Goal: Task Accomplishment & Management: Use online tool/utility

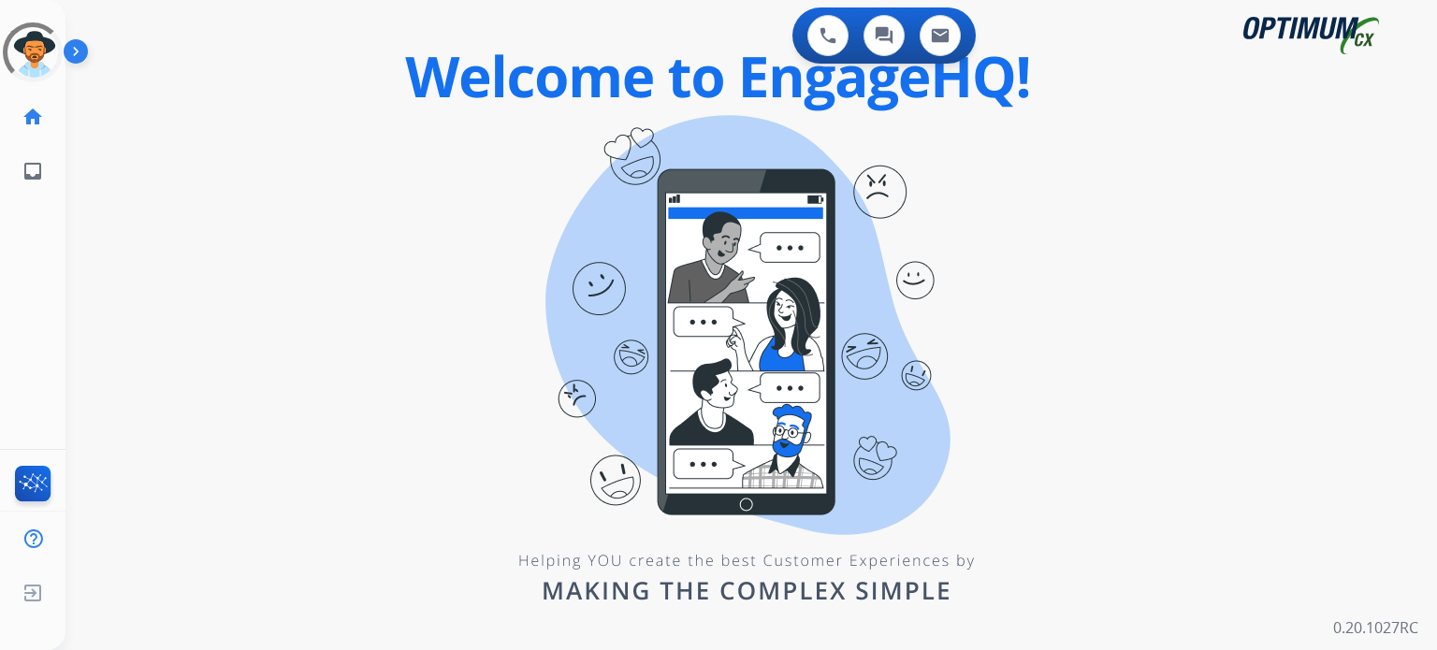
click at [84, 51] on img at bounding box center [80, 55] width 32 height 36
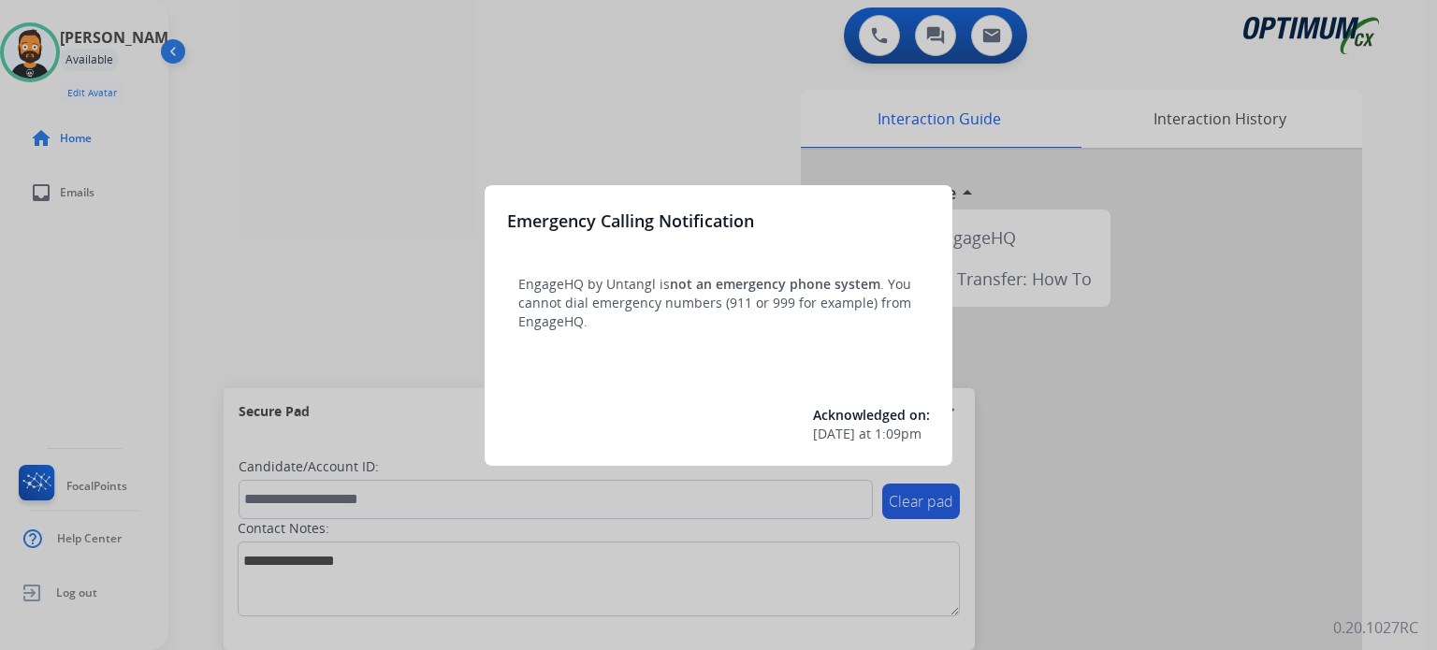
click at [386, 265] on div at bounding box center [718, 325] width 1437 height 650
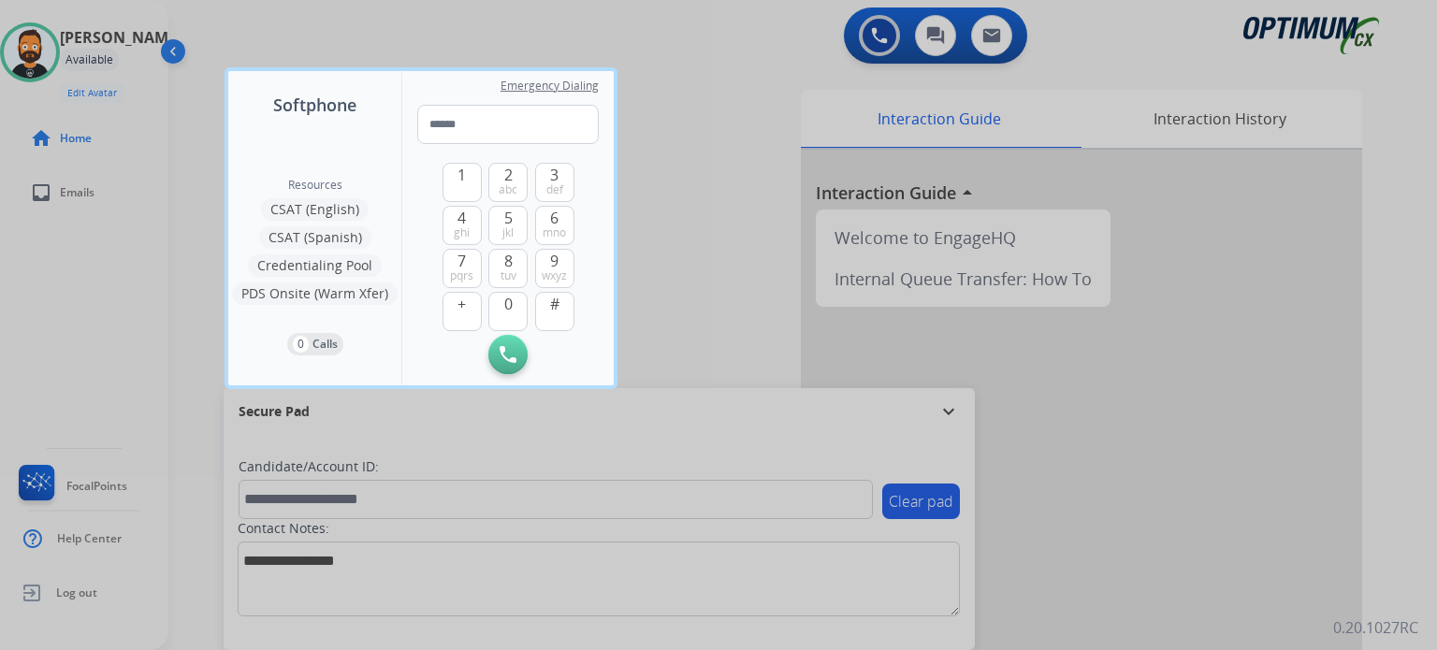
click at [962, 413] on div at bounding box center [718, 325] width 1437 height 650
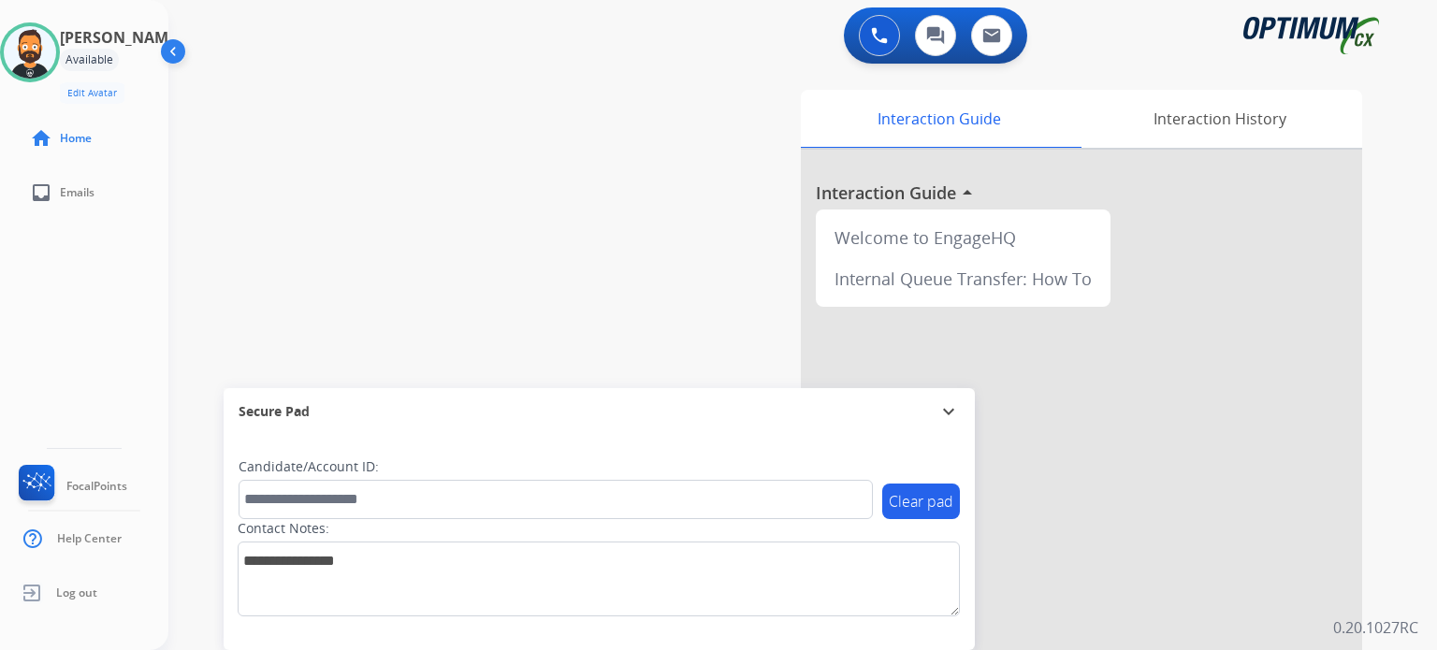
click at [947, 413] on mat-icon "expand_more" at bounding box center [949, 411] width 22 height 22
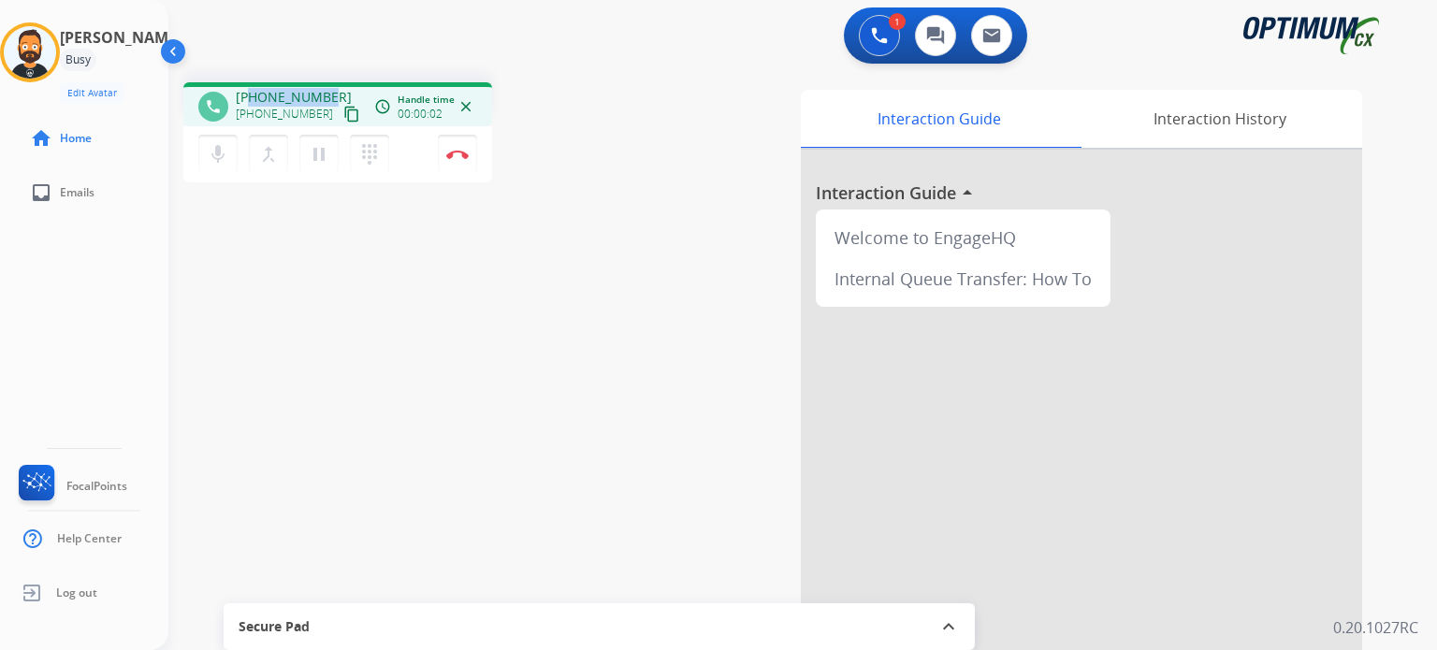
drag, startPoint x: 324, startPoint y: 94, endPoint x: 252, endPoint y: 79, distance: 73.6
click at [252, 79] on div "phone +16142718030 +16142718030 content_copy access_time Call metrics Queue 00:…" at bounding box center [780, 457] width 1224 height 780
copy span "6142718030"
click at [462, 157] on img at bounding box center [457, 154] width 22 height 9
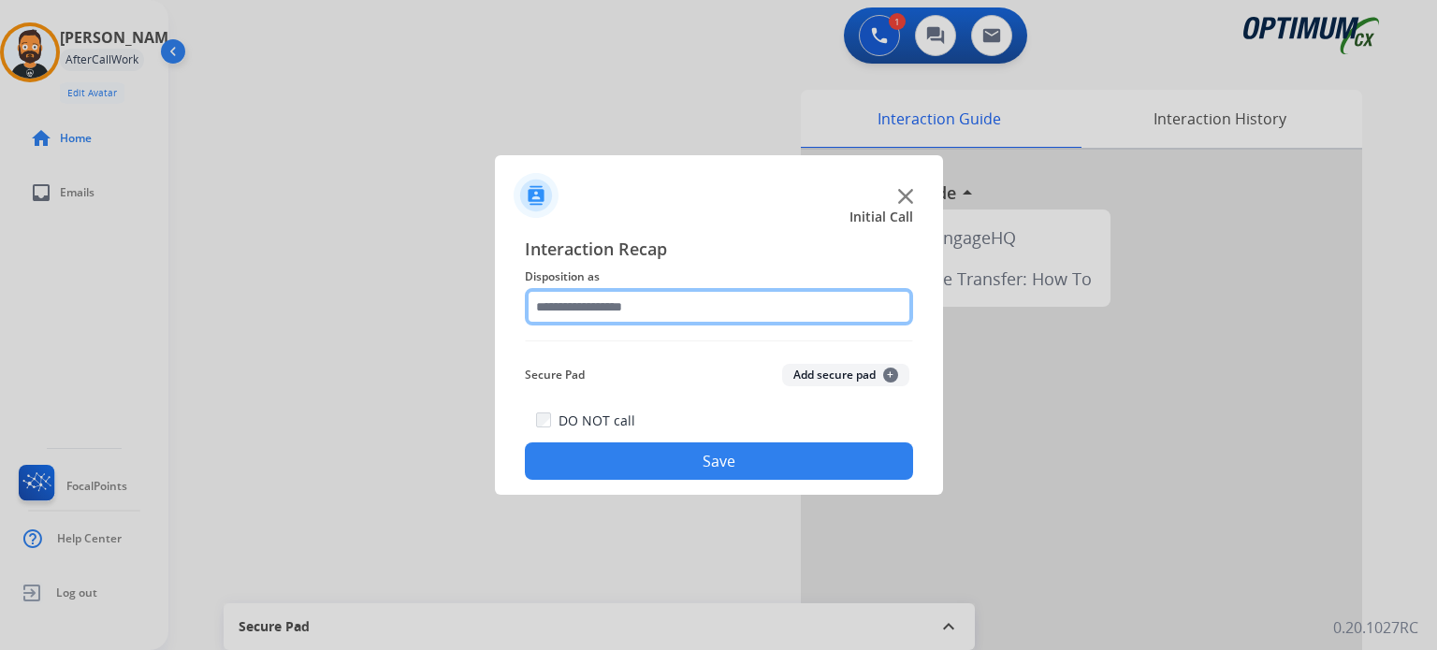
click at [675, 321] on input "text" at bounding box center [719, 306] width 388 height 37
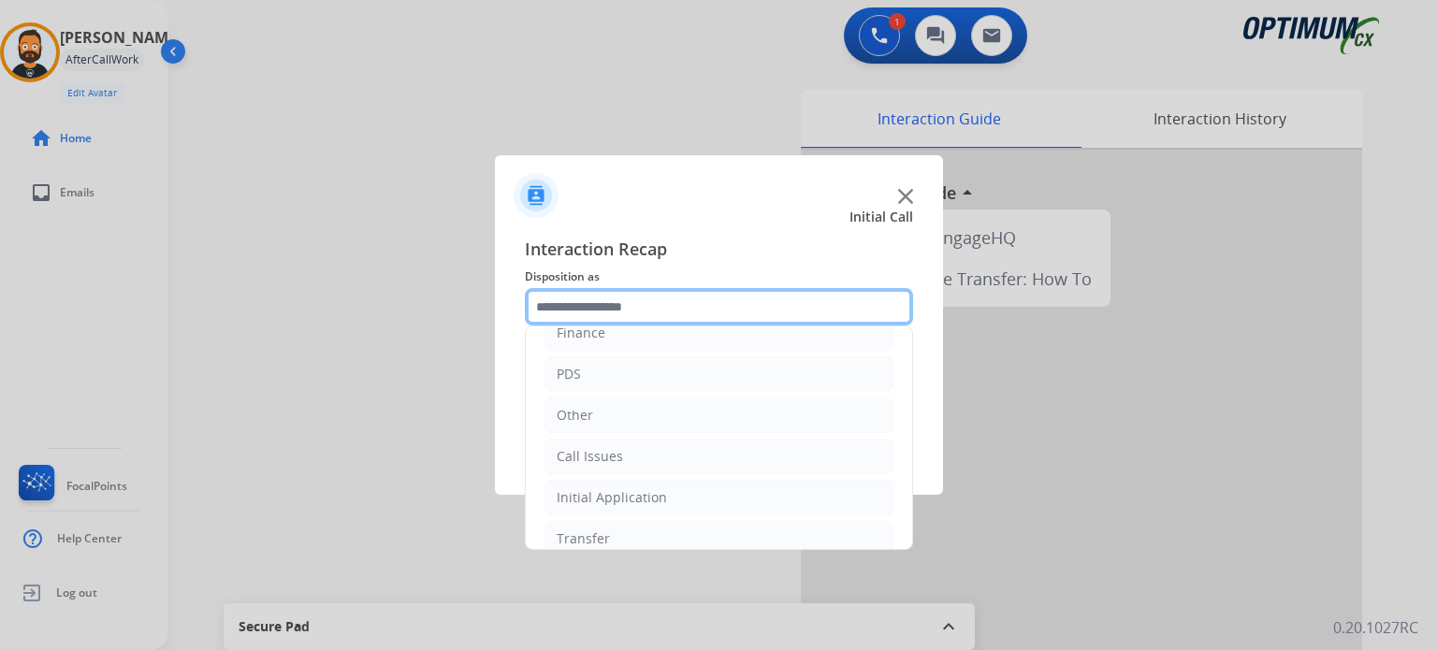
scroll to position [124, 0]
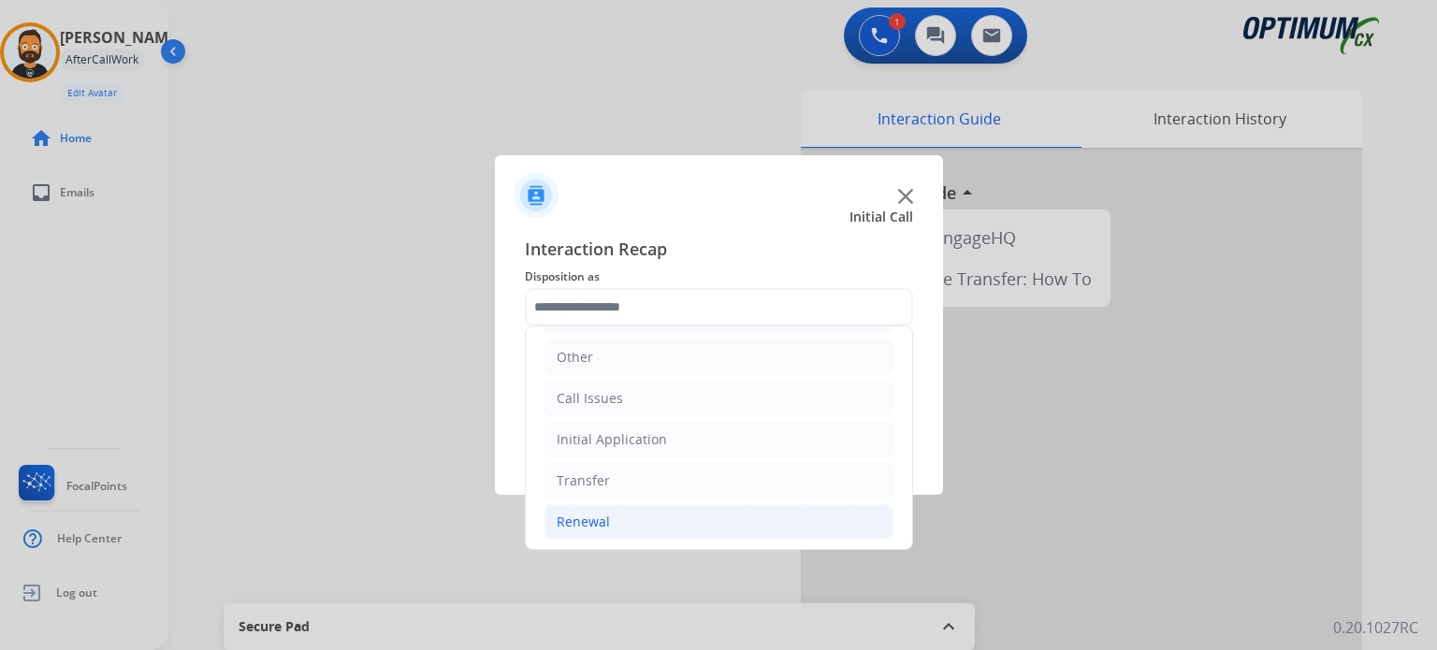
click at [645, 511] on li "Renewal" at bounding box center [719, 522] width 349 height 36
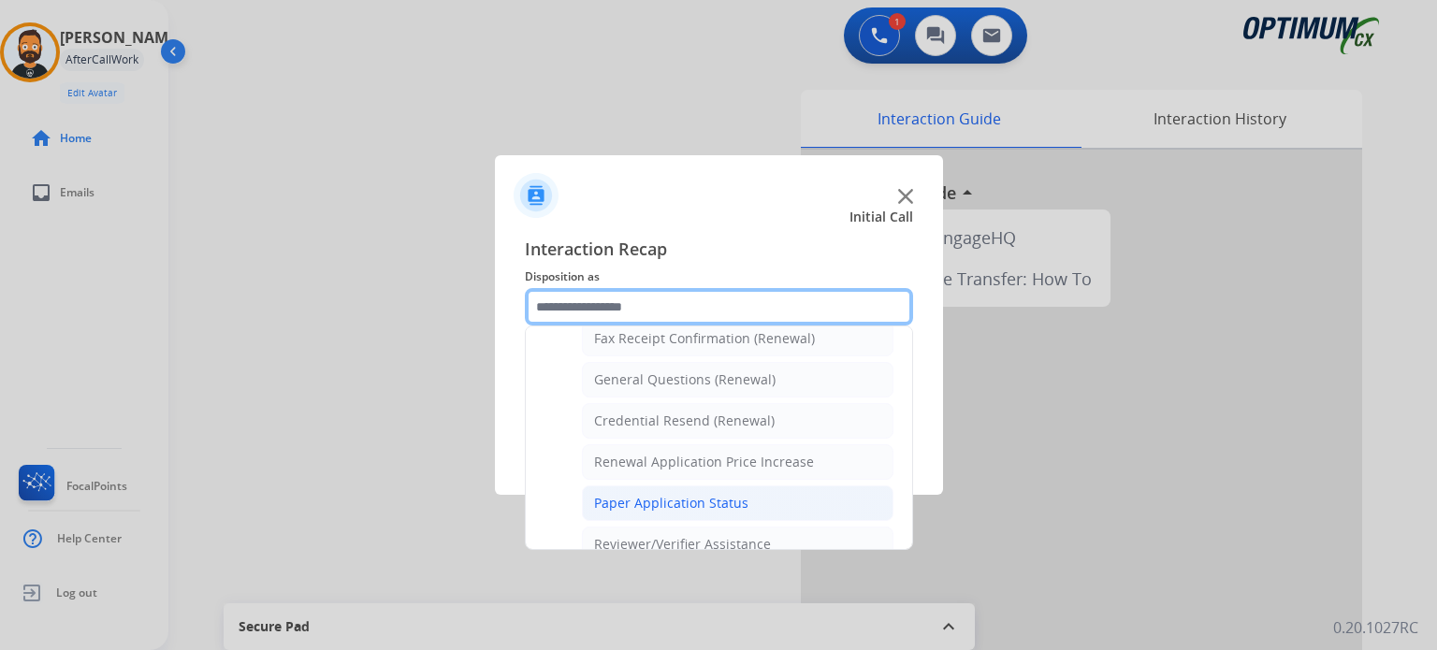
scroll to position [498, 0]
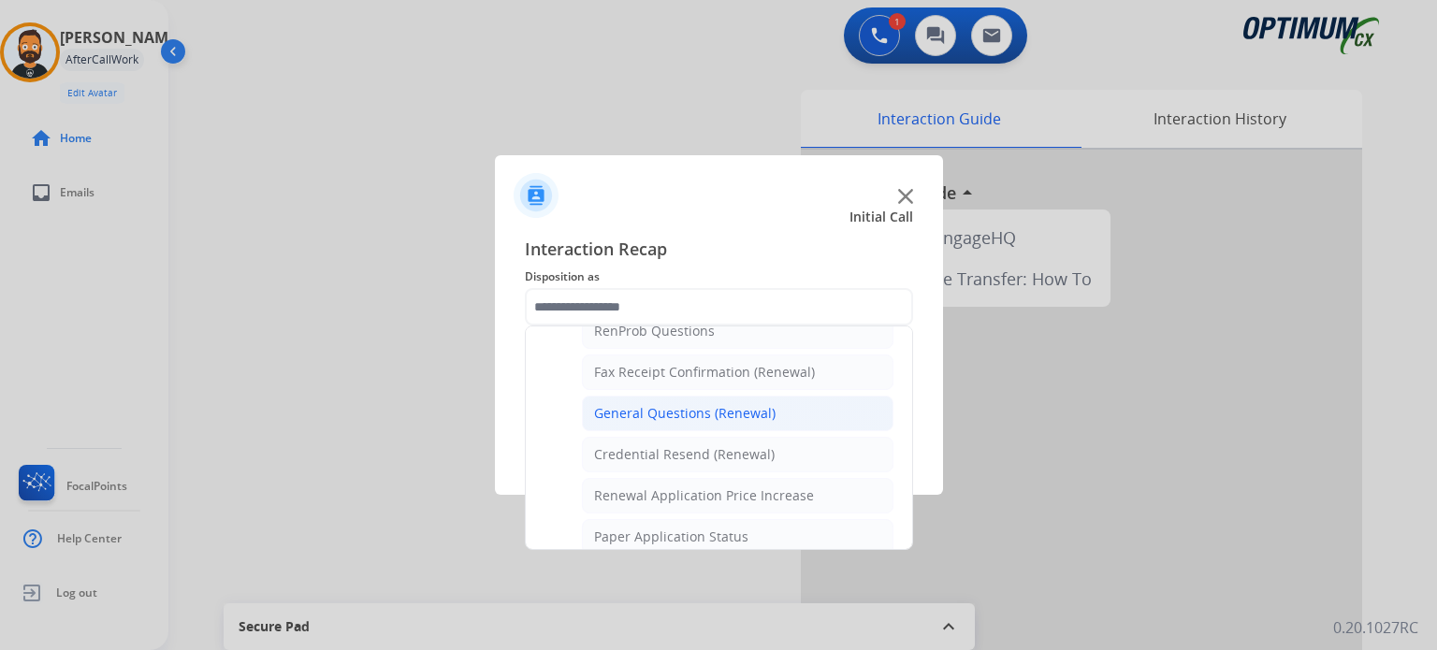
click at [678, 407] on div "General Questions (Renewal)" at bounding box center [685, 413] width 182 height 19
type input "**********"
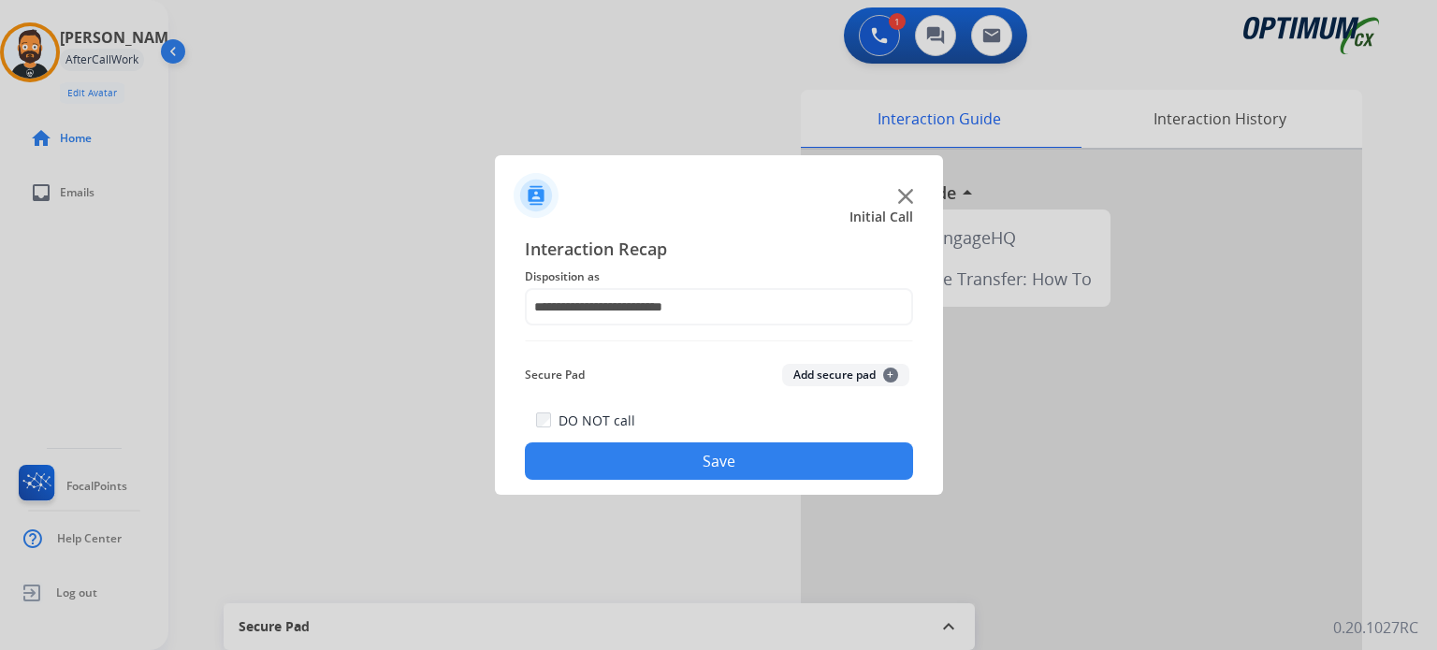
click at [685, 452] on button "Save" at bounding box center [719, 461] width 388 height 37
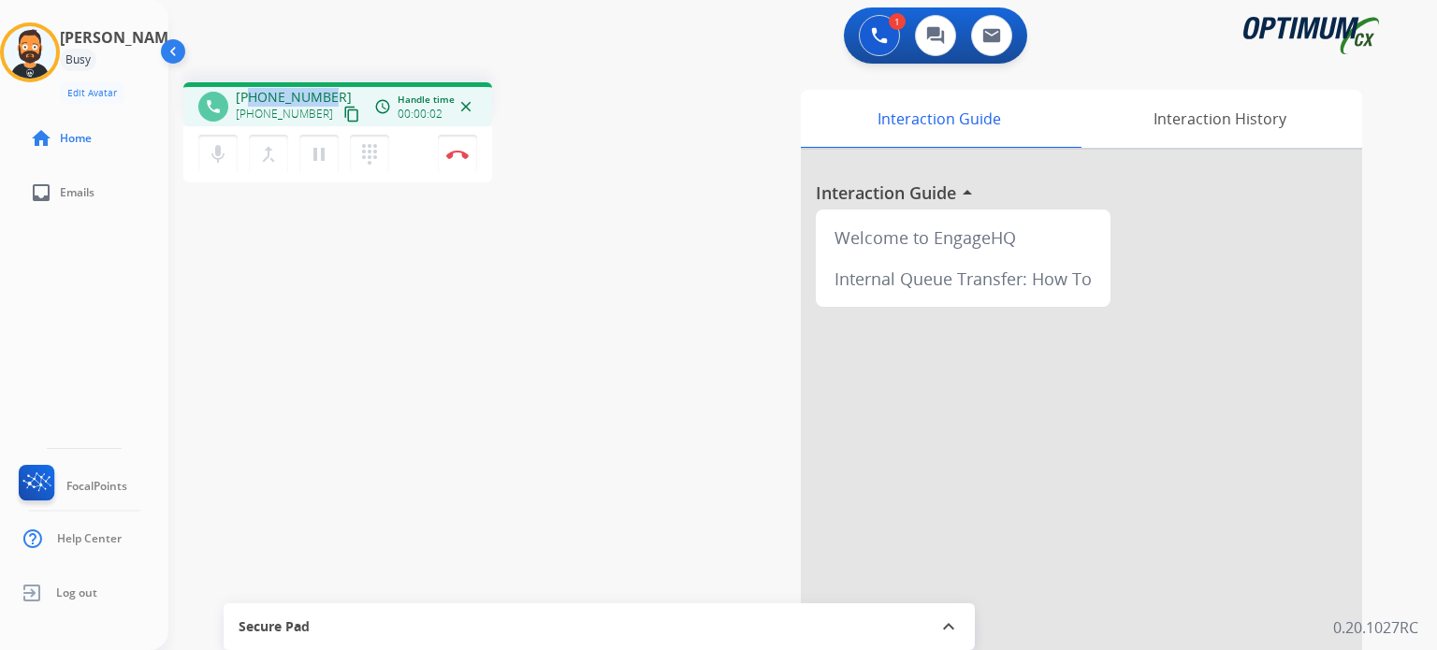
drag, startPoint x: 324, startPoint y: 89, endPoint x: 254, endPoint y: 89, distance: 70.2
click at [254, 89] on span "+14049663205" at bounding box center [294, 97] width 116 height 19
copy span "4049663205"
click at [468, 153] on img at bounding box center [457, 154] width 22 height 9
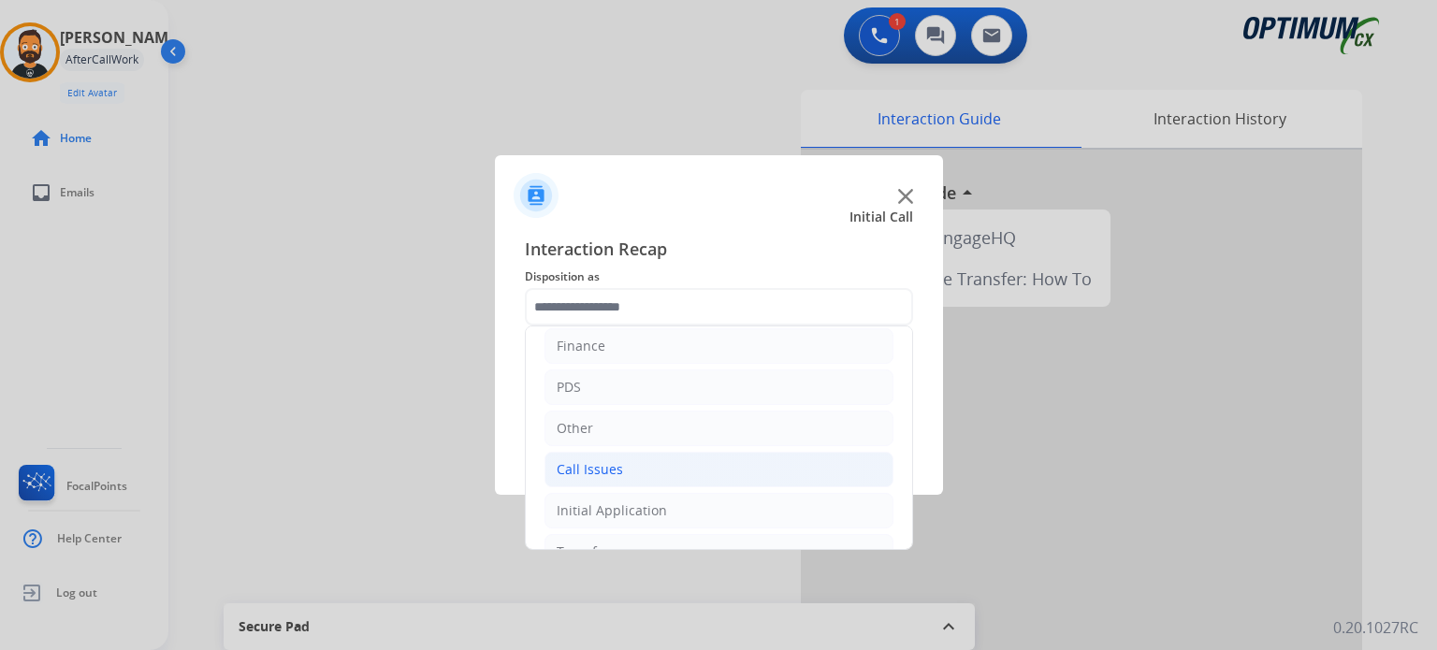
scroll to position [124, 0]
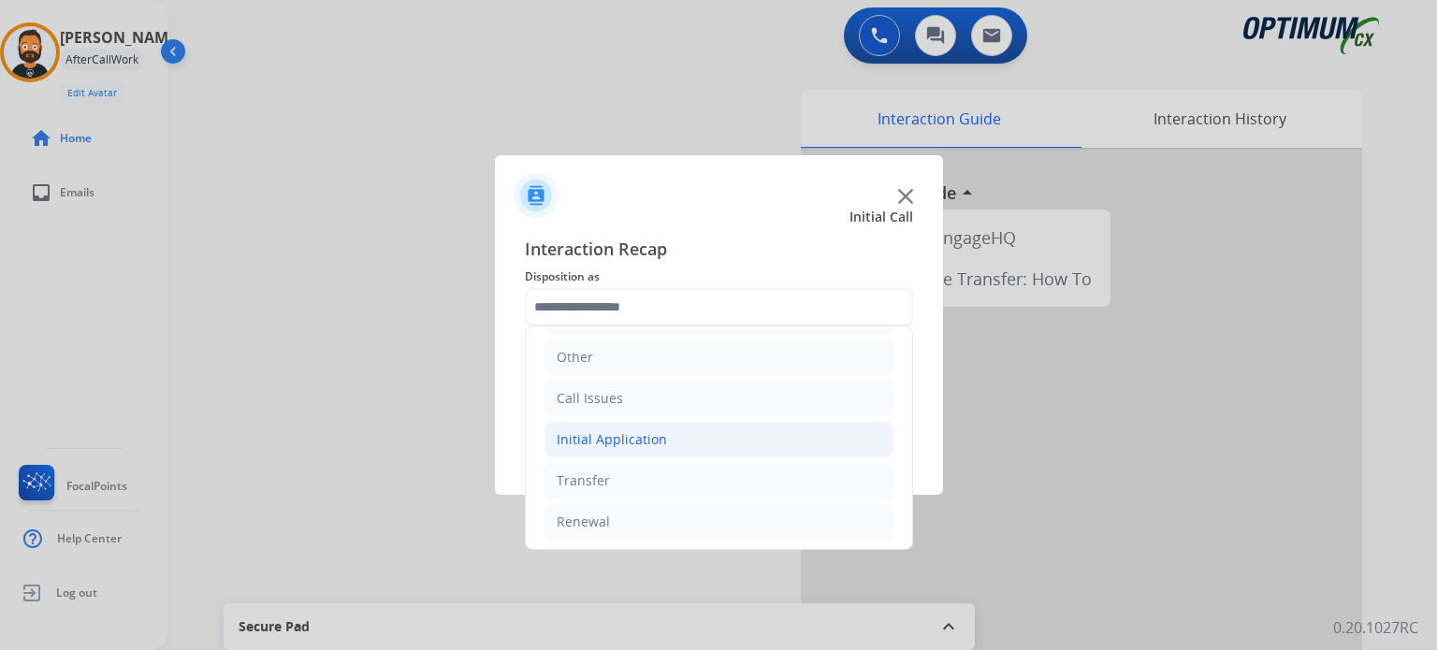
click at [643, 444] on div "Initial Application" at bounding box center [612, 439] width 110 height 19
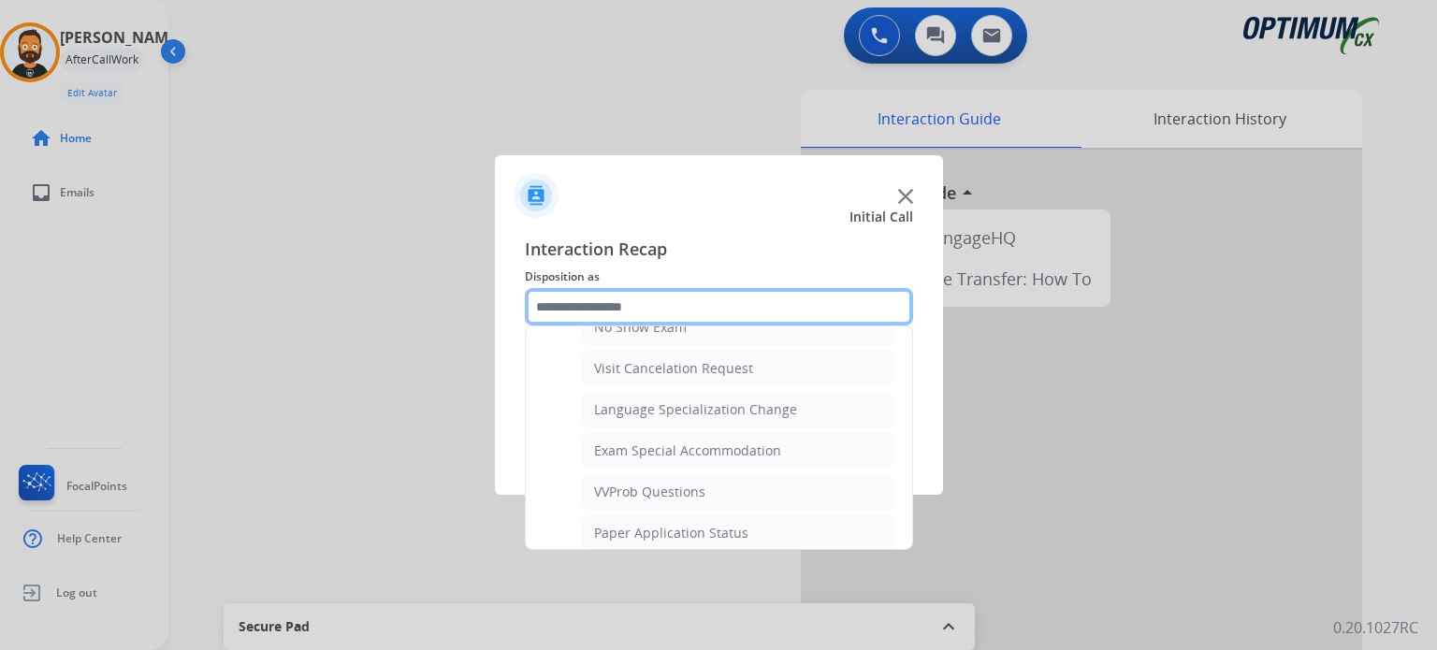
scroll to position [966, 0]
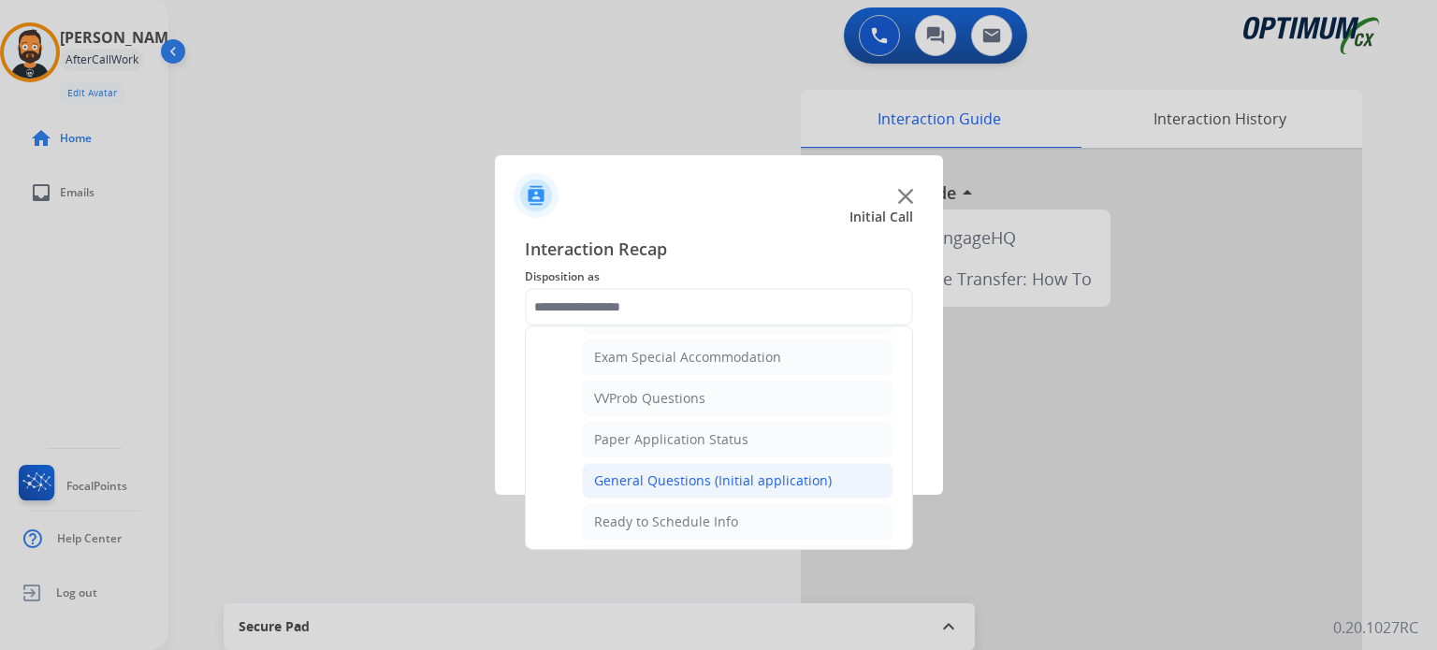
click at [654, 472] on div "General Questions (Initial application)" at bounding box center [713, 481] width 238 height 19
type input "**********"
click at [654, 471] on button "Save" at bounding box center [719, 461] width 388 height 37
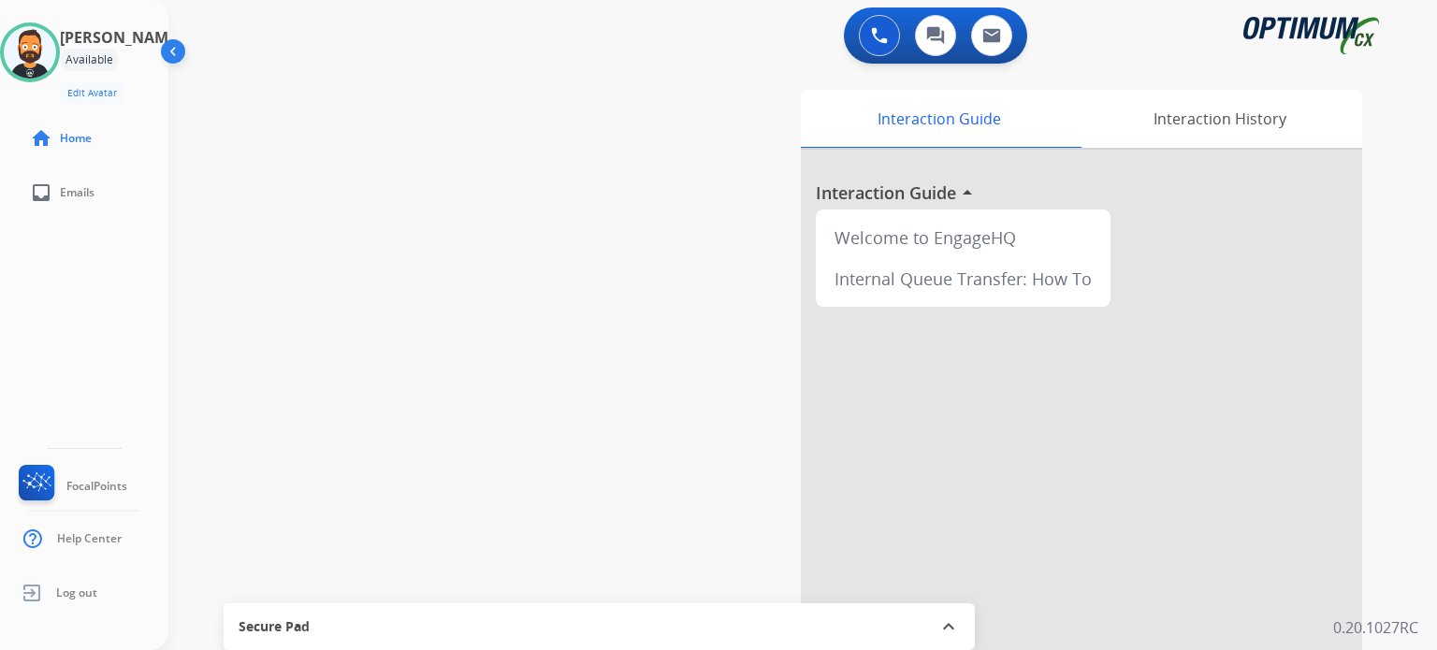
click at [405, 242] on div "swap_horiz Break voice bridge close_fullscreen Connect 3-Way Call merge_type Se…" at bounding box center [780, 457] width 1224 height 780
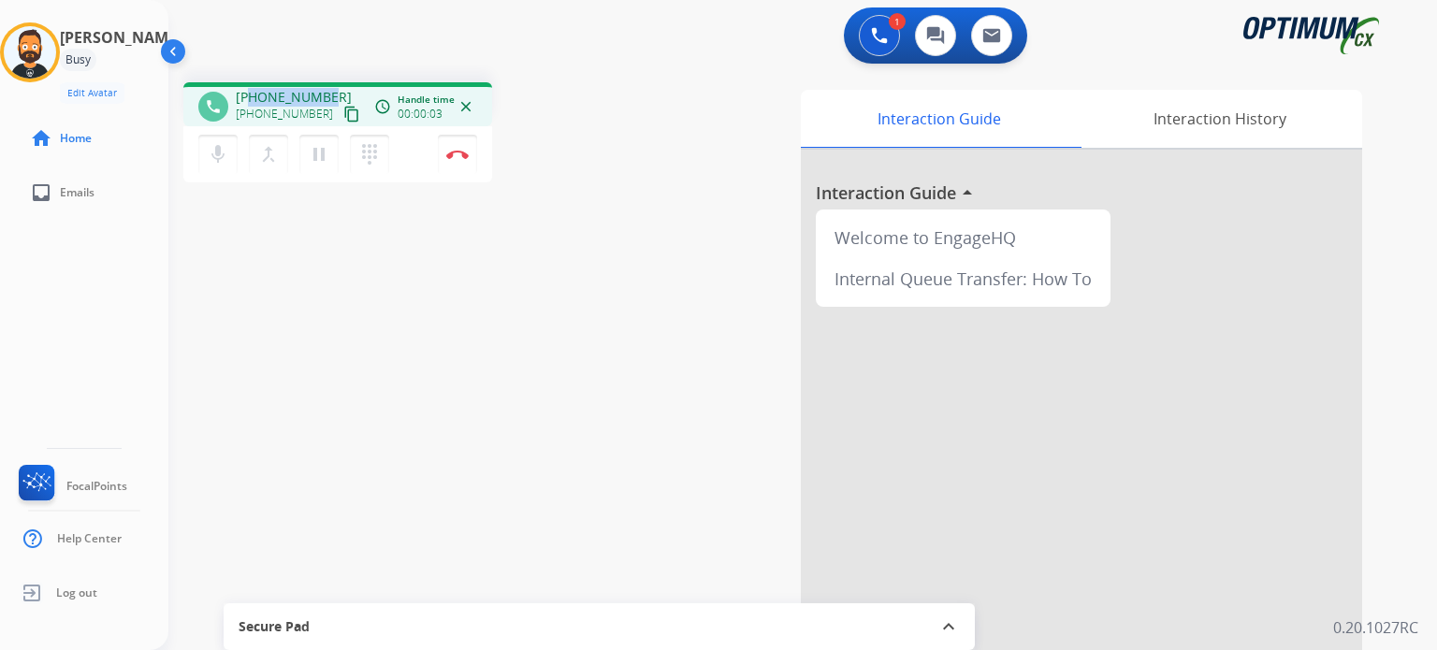
drag, startPoint x: 331, startPoint y: 96, endPoint x: 251, endPoint y: 93, distance: 80.6
click at [251, 93] on div "+15614253469 +15614253469 content_copy" at bounding box center [299, 106] width 127 height 37
copy span "5614253469"
click at [460, 152] on img at bounding box center [457, 154] width 22 height 9
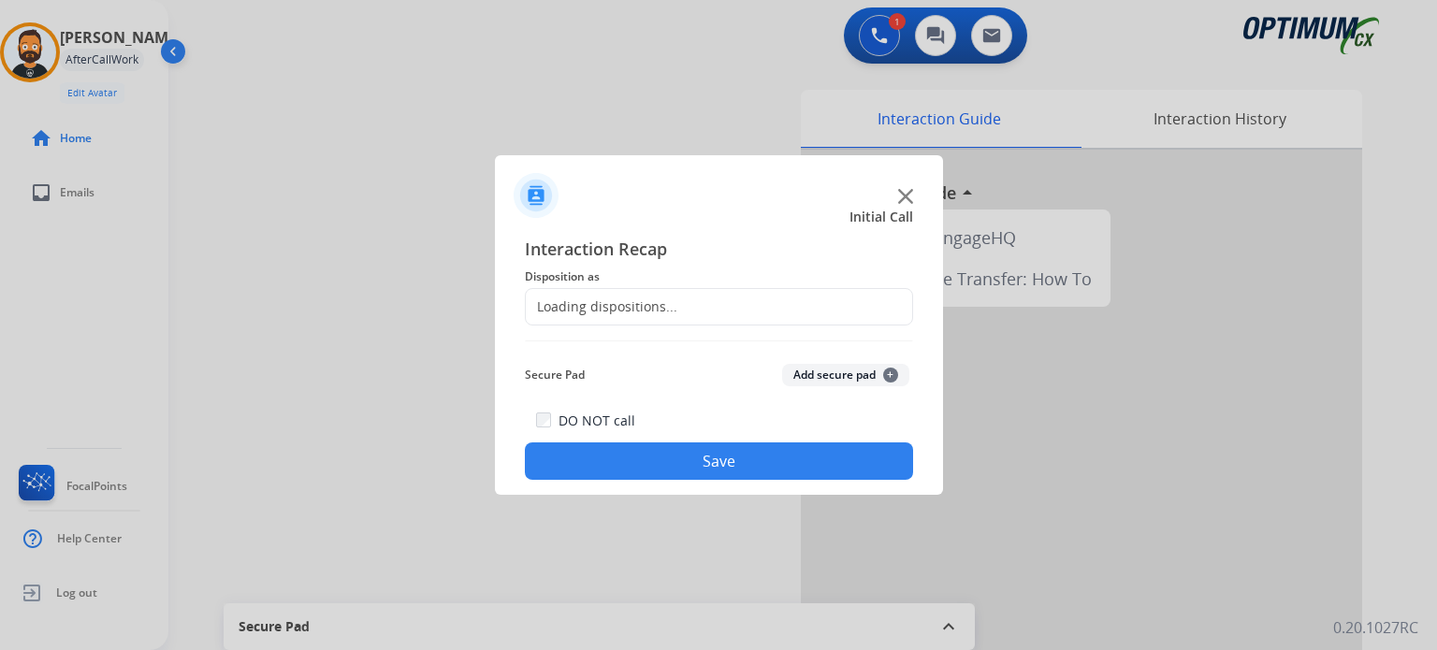
click at [682, 306] on div "Loading dispositions..." at bounding box center [719, 306] width 388 height 37
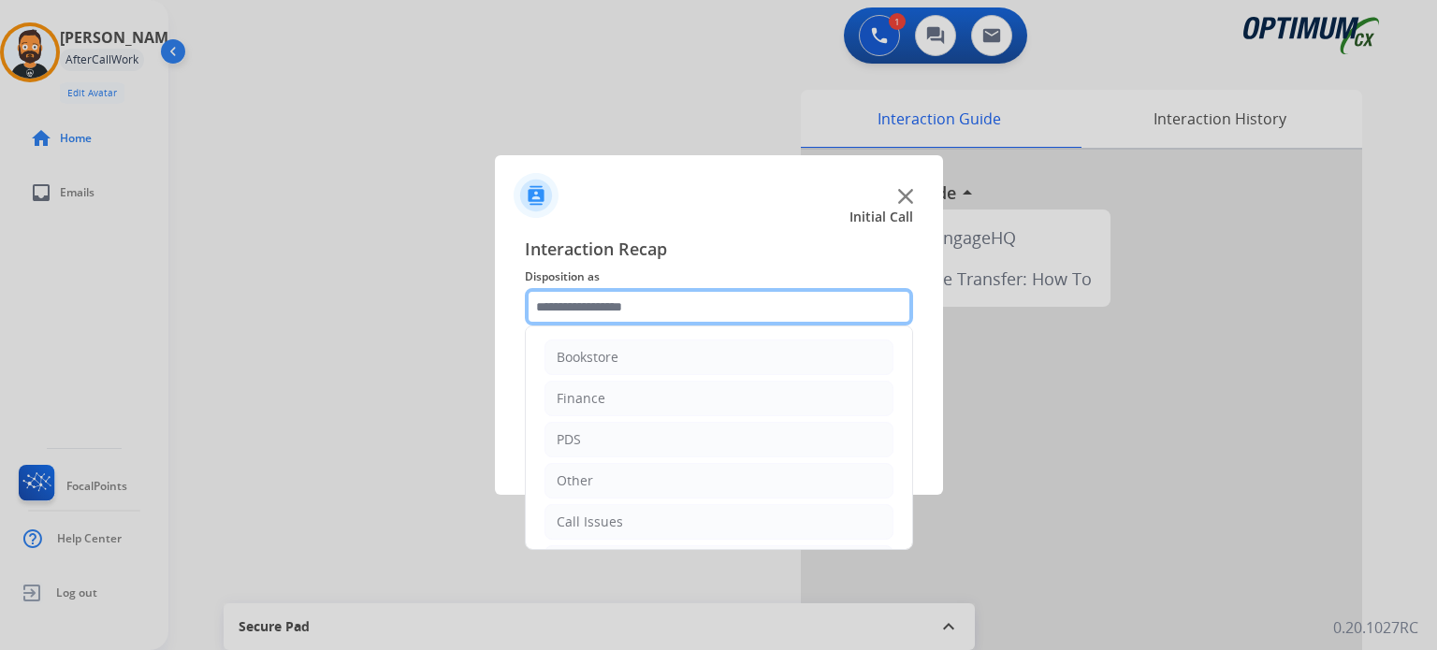
click at [675, 304] on input "text" at bounding box center [719, 306] width 388 height 37
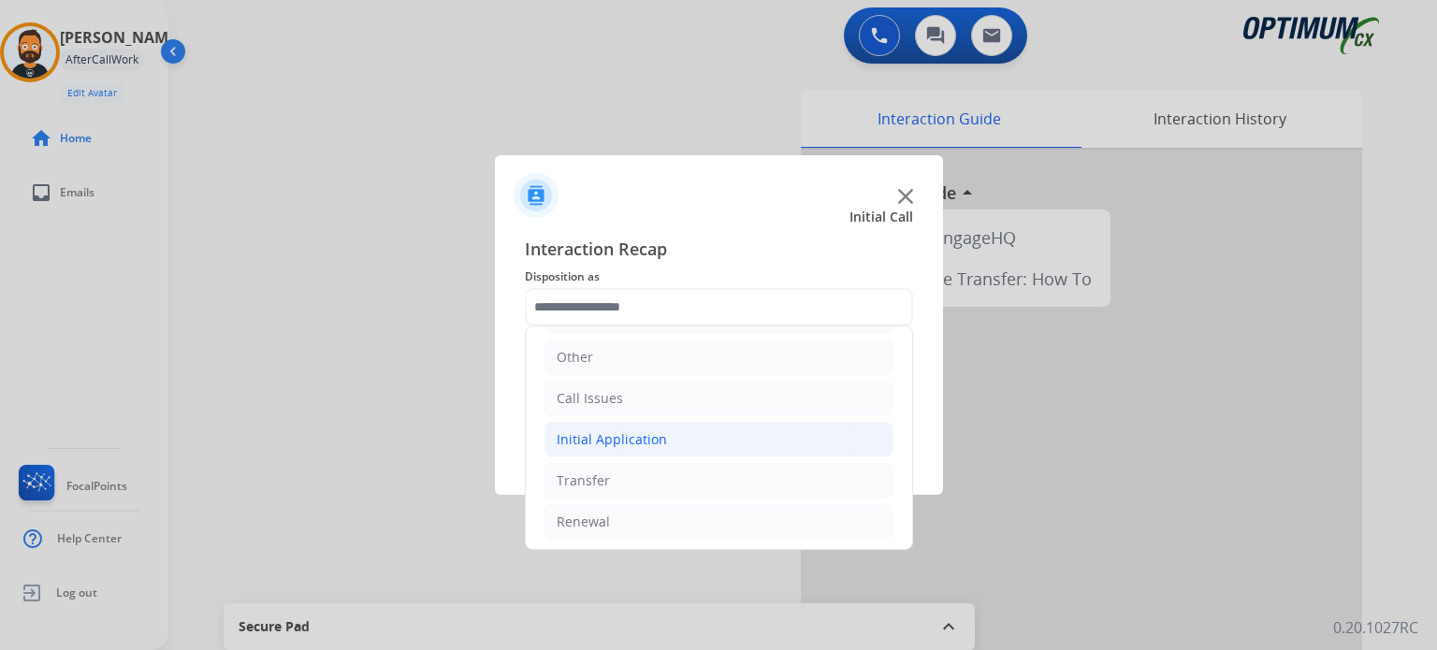
click at [678, 448] on li "Initial Application" at bounding box center [719, 440] width 349 height 36
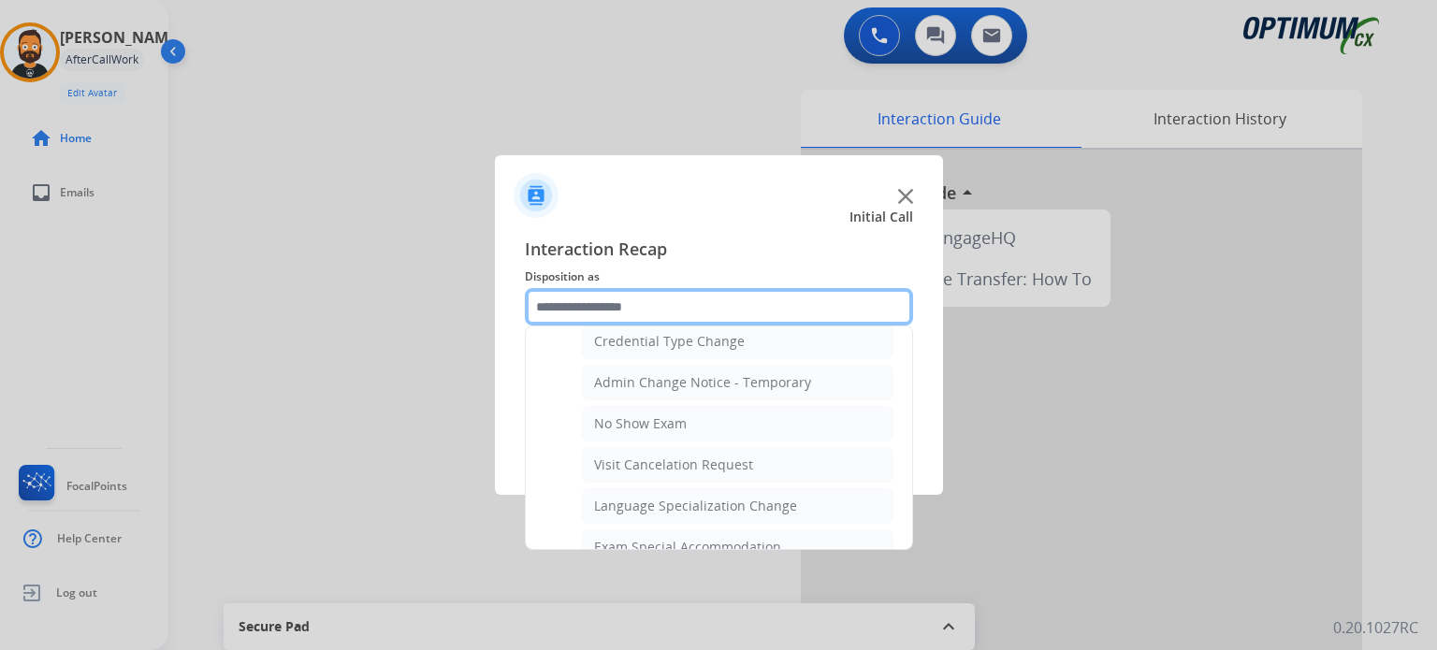
scroll to position [779, 0]
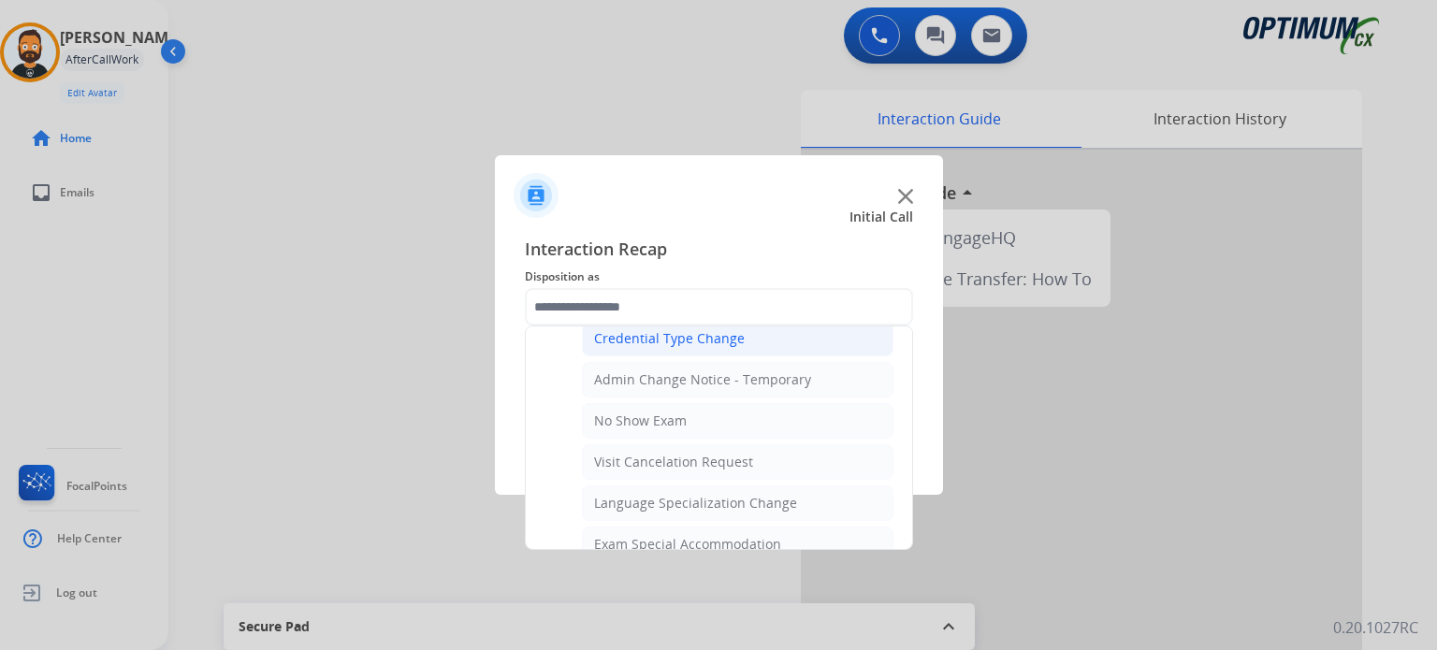
click at [717, 331] on div "Credential Type Change" at bounding box center [669, 338] width 151 height 19
type input "**********"
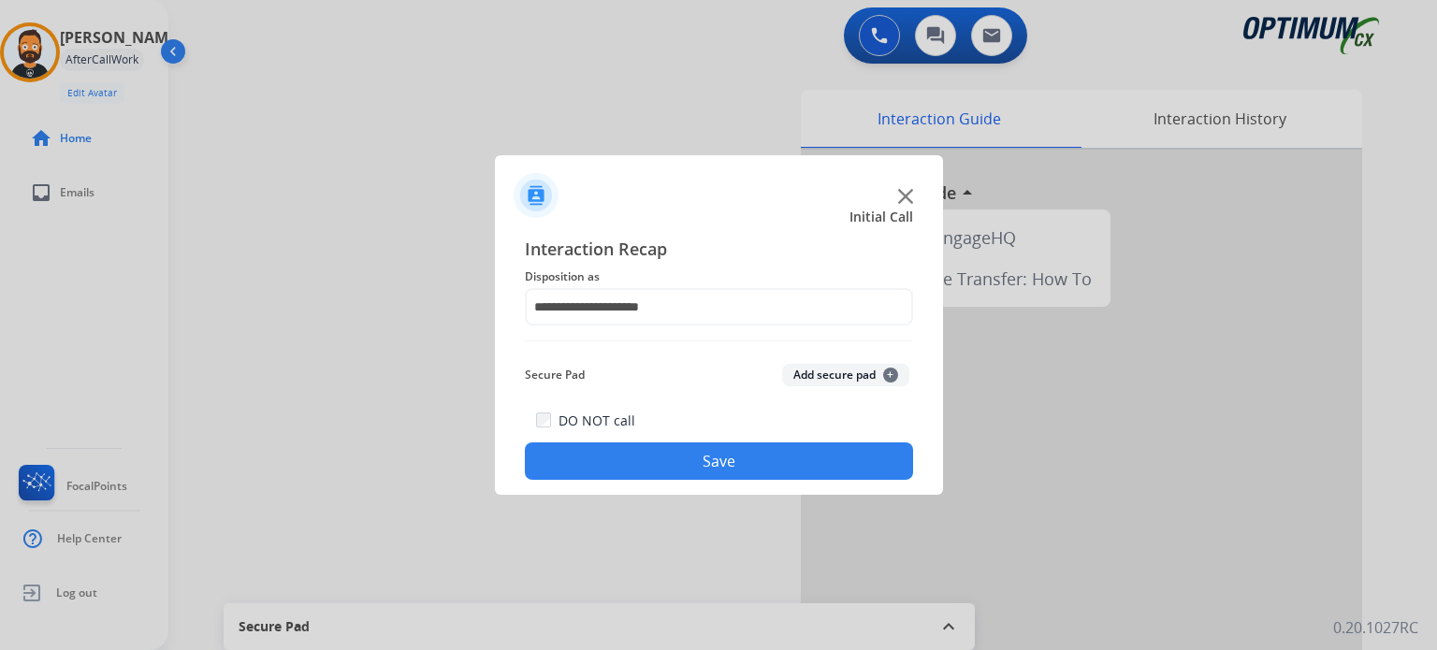
click at [737, 466] on button "Save" at bounding box center [719, 461] width 388 height 37
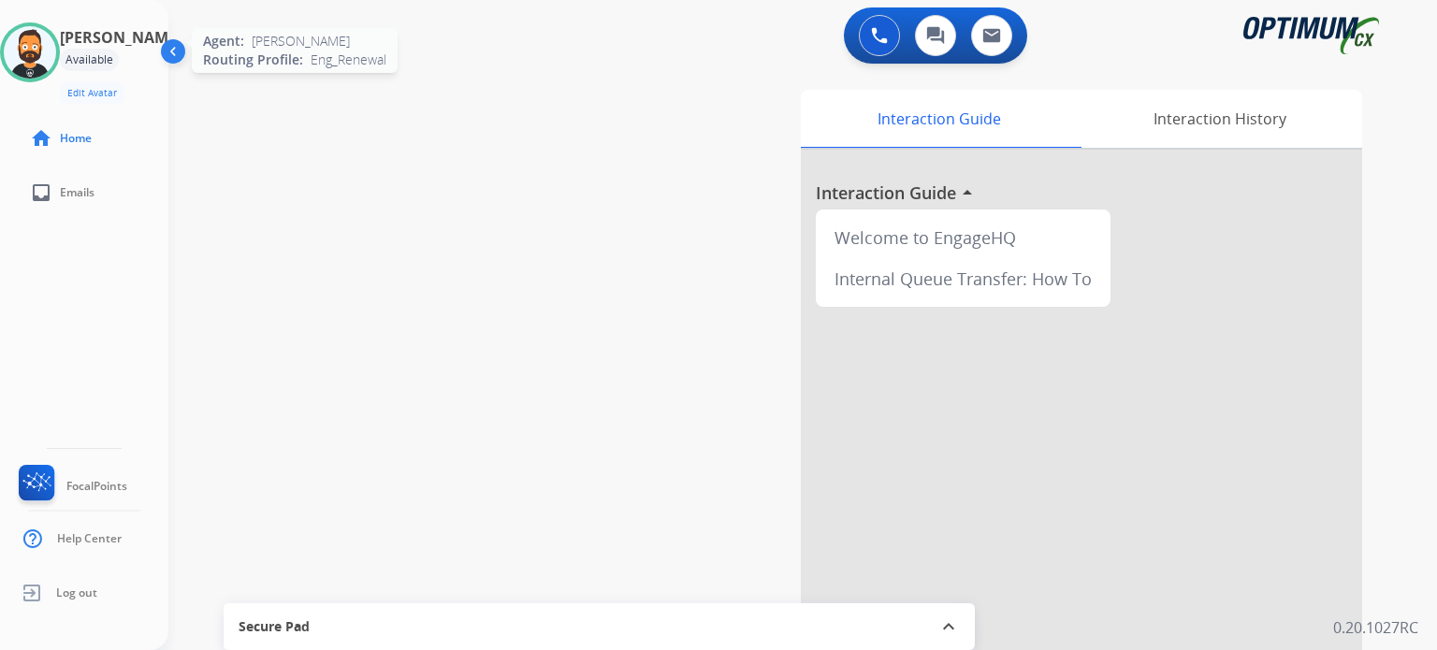
click at [36, 66] on img at bounding box center [30, 52] width 52 height 52
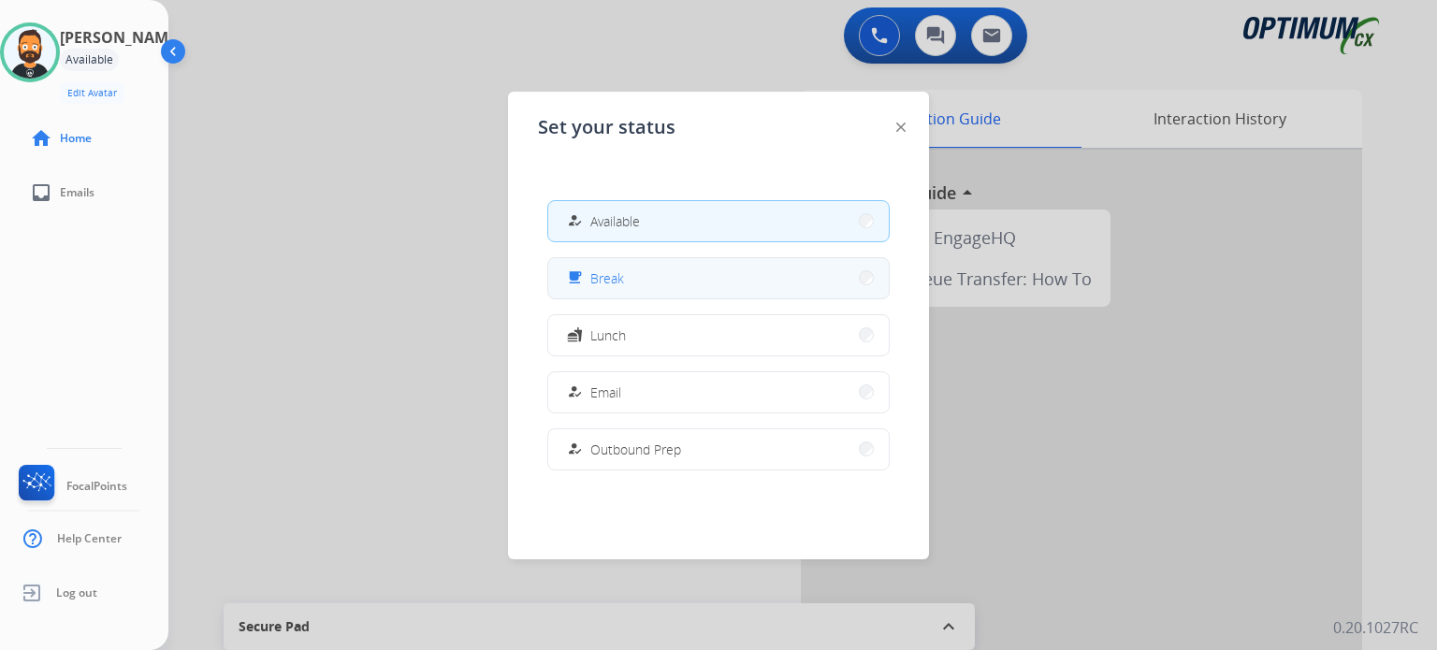
click at [677, 282] on button "free_breakfast Break" at bounding box center [718, 278] width 341 height 40
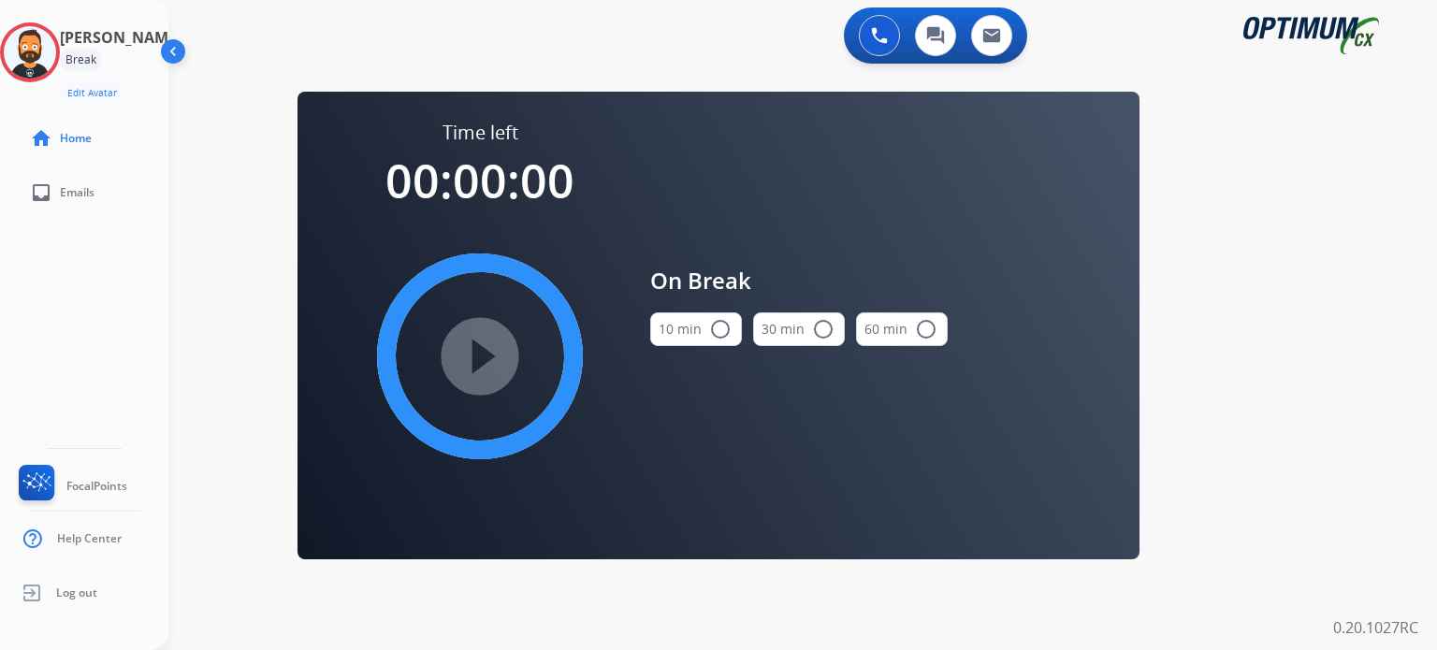
click at [721, 326] on mat-icon "radio_button_unchecked" at bounding box center [720, 329] width 22 height 22
click at [479, 345] on mat-icon "play_circle_filled" at bounding box center [480, 356] width 22 height 22
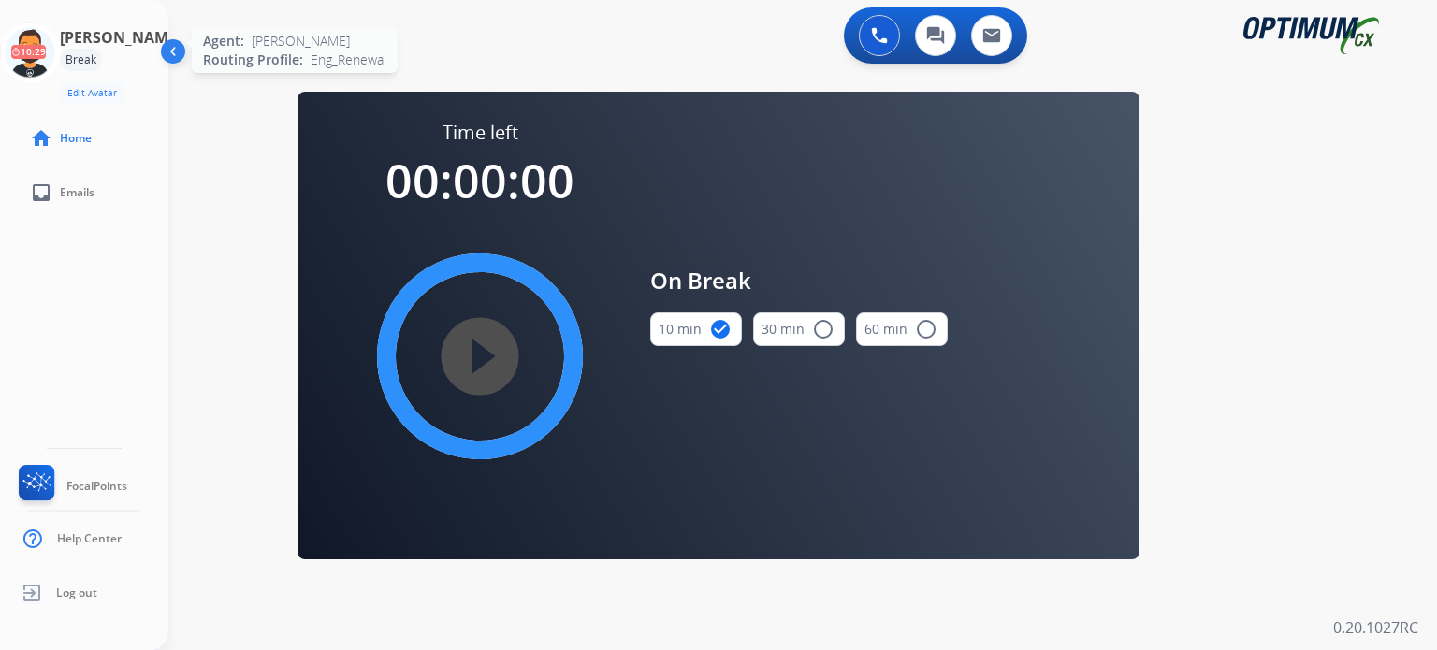
click at [27, 45] on icon at bounding box center [30, 52] width 61 height 61
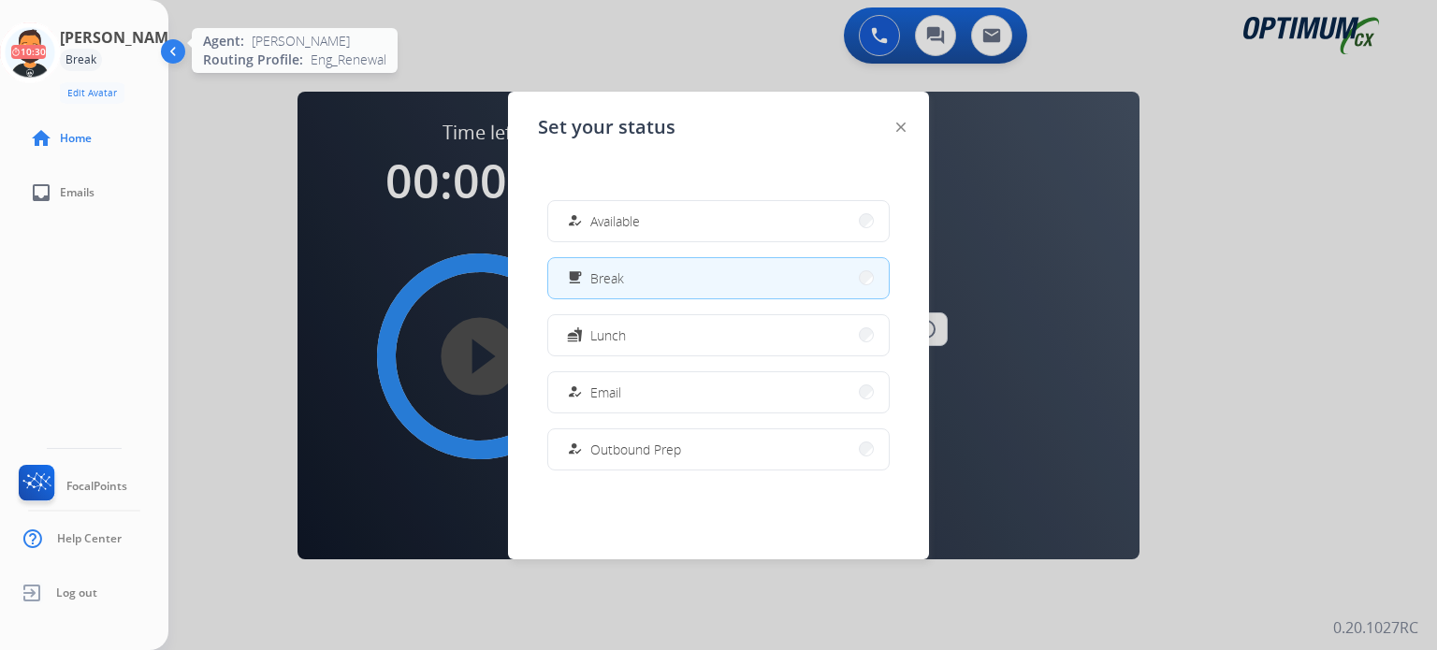
click at [596, 232] on button "how_to_reg Available" at bounding box center [718, 221] width 341 height 40
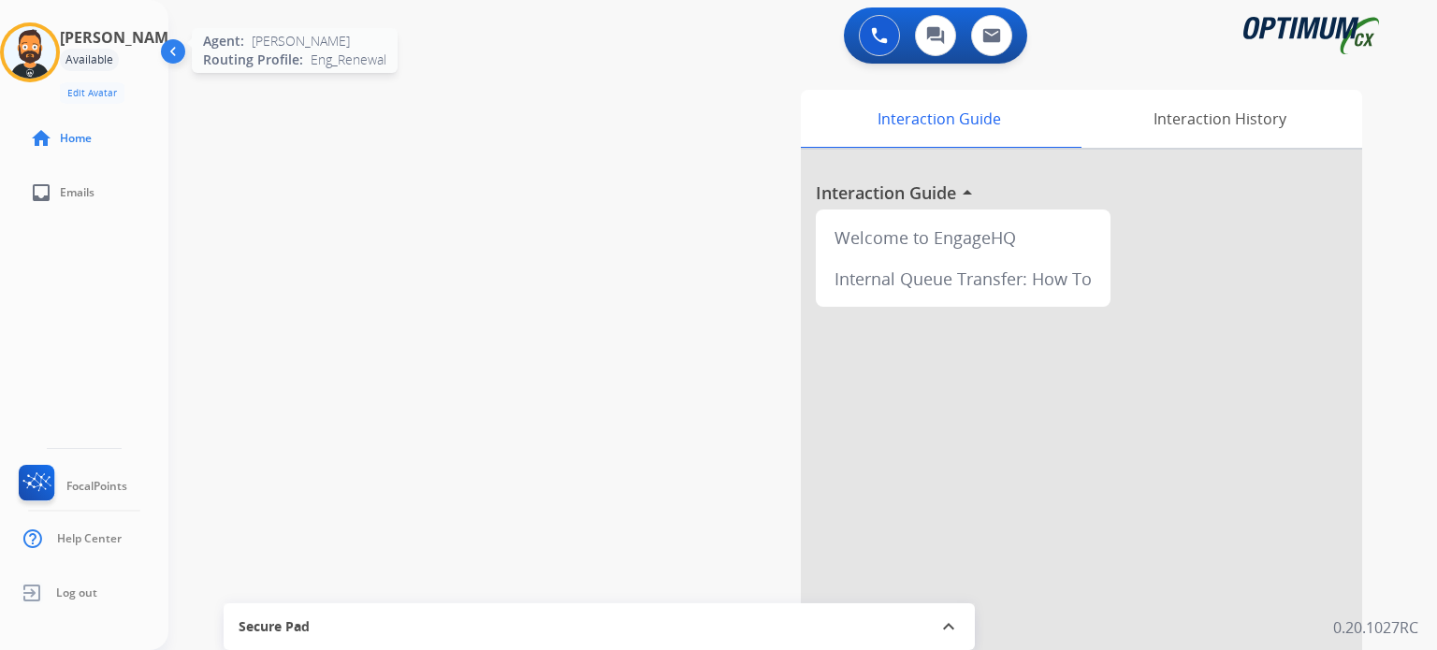
click at [50, 52] on img at bounding box center [30, 52] width 52 height 52
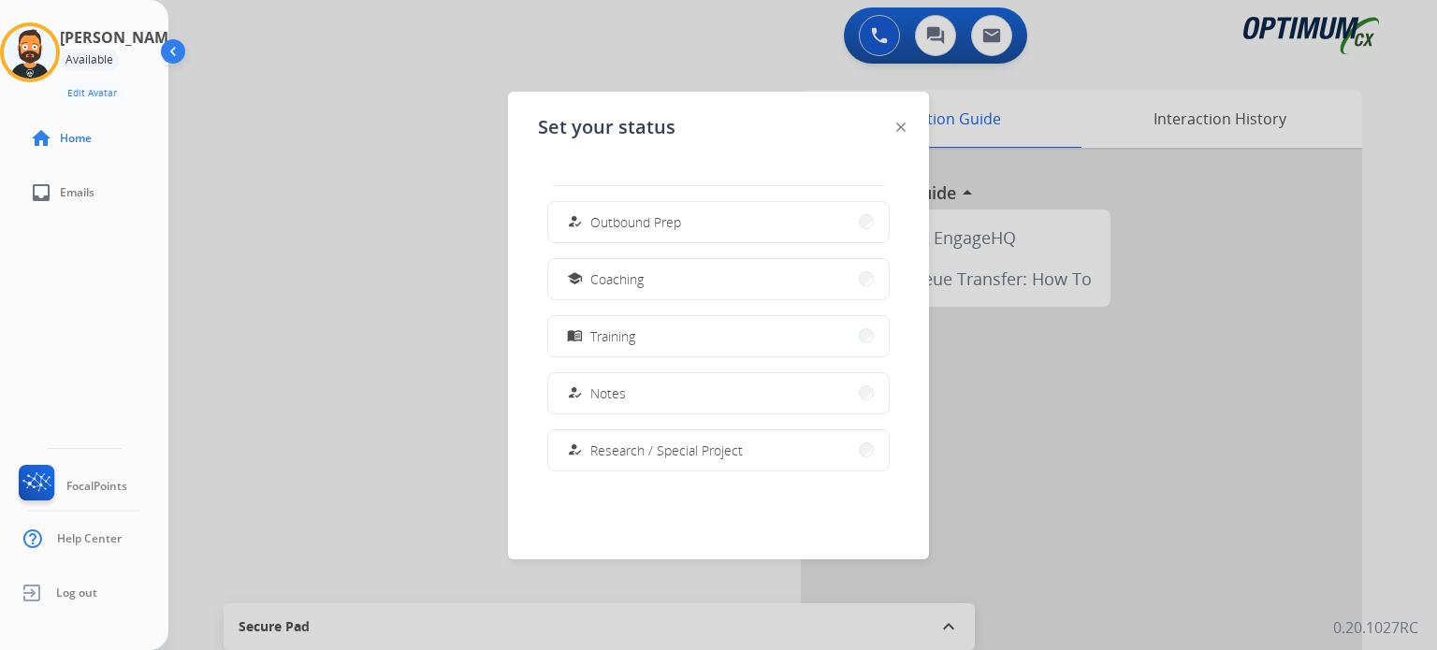
scroll to position [281, 0]
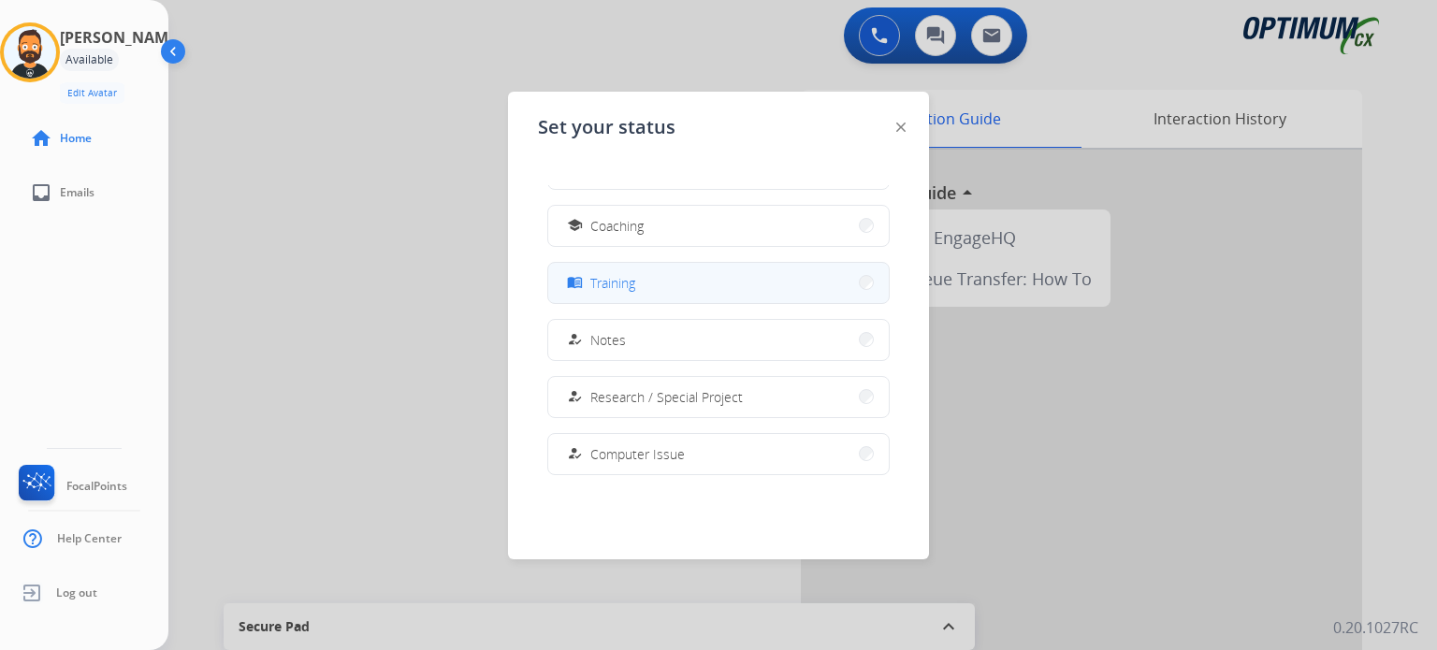
click at [629, 300] on button "menu_book Training" at bounding box center [718, 283] width 341 height 40
